Goal: Use online tool/utility: Utilize a website feature to perform a specific function

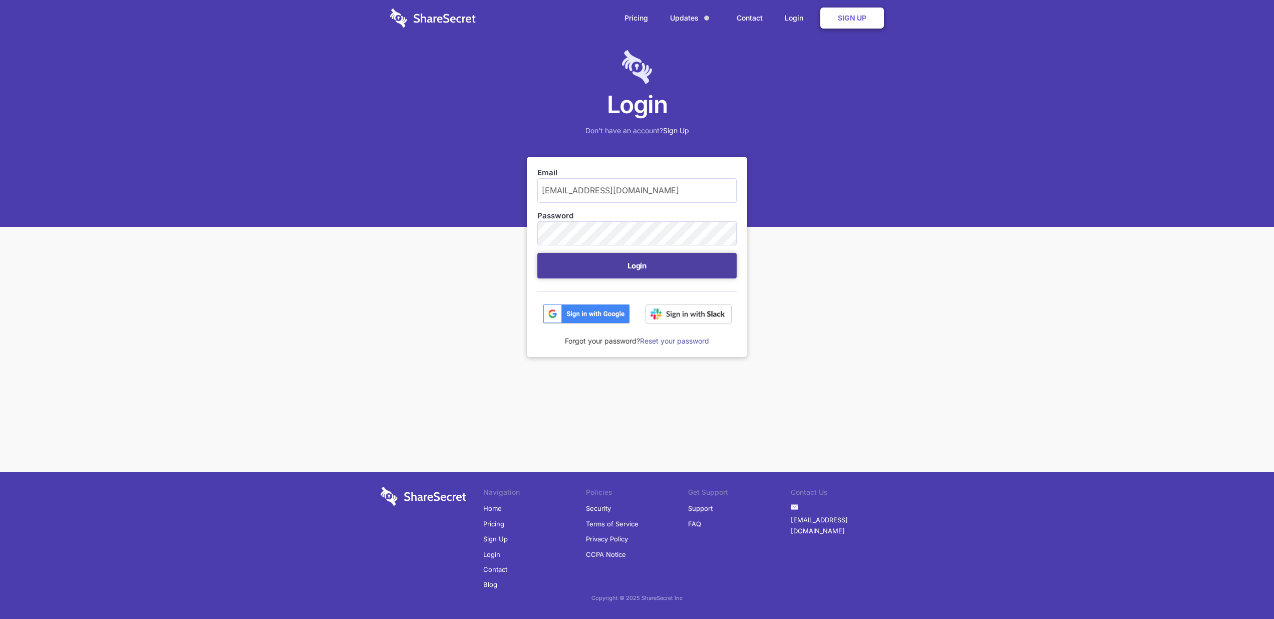
click at [621, 278] on button "Login" at bounding box center [636, 266] width 199 height 26
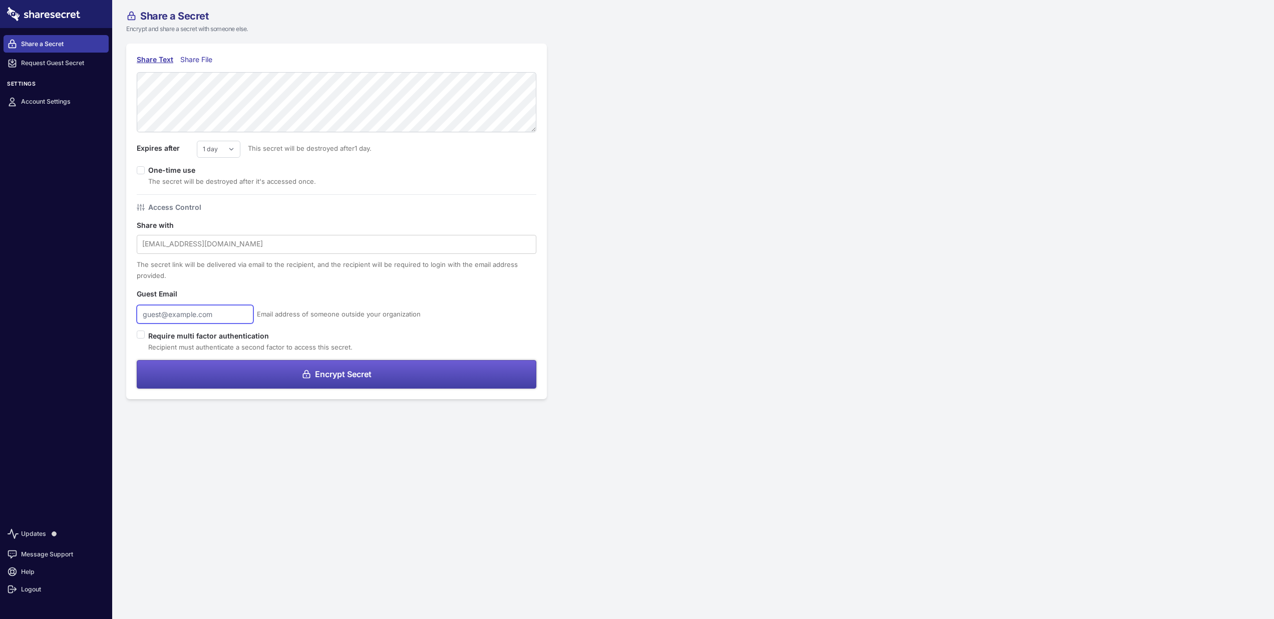
type input "[EMAIL_ADDRESS][DOMAIN_NAME]"
click at [361, 368] on button "Encrypt Secret" at bounding box center [337, 374] width 400 height 29
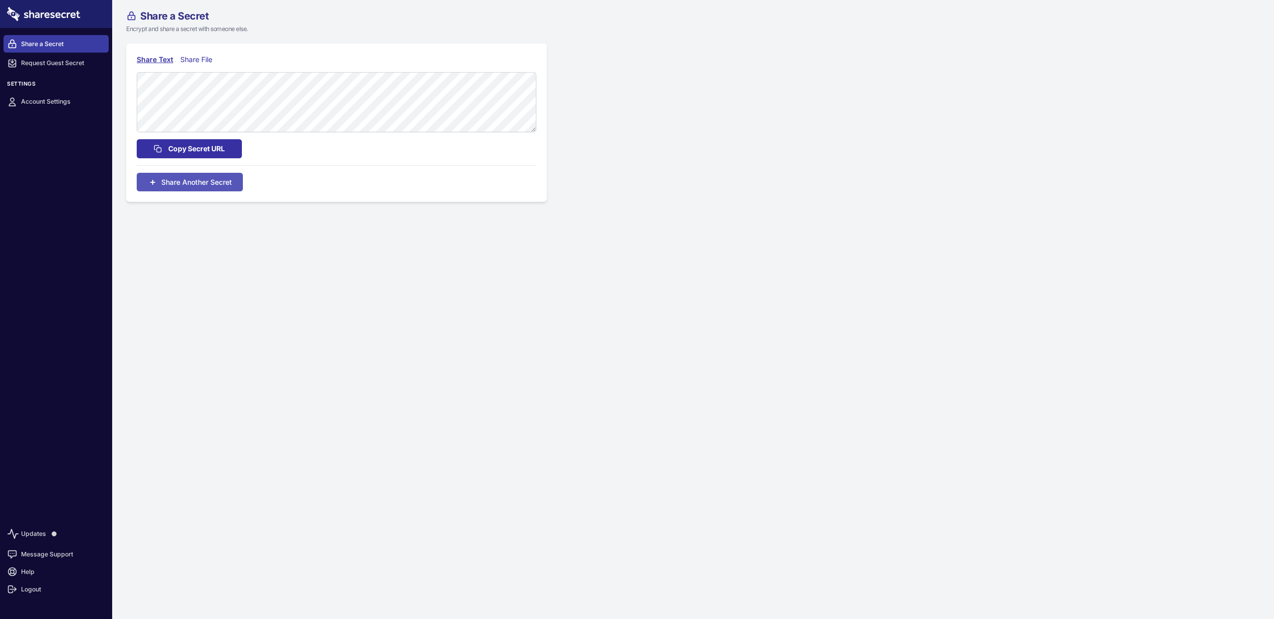
click at [182, 145] on span "Copy Secret URL" at bounding box center [196, 148] width 57 height 11
